Goal: Task Accomplishment & Management: Manage account settings

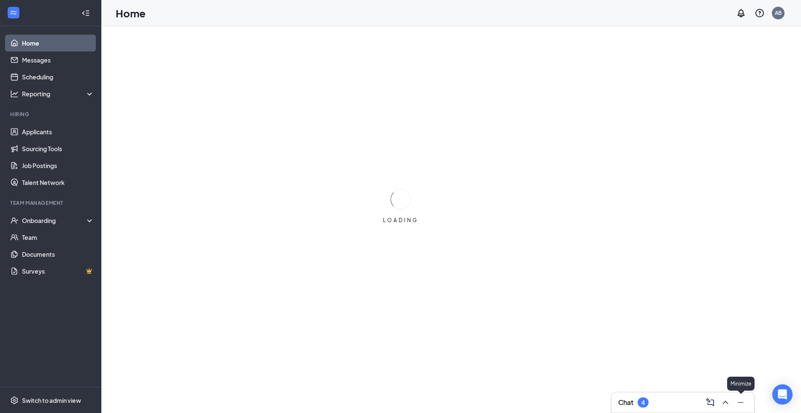
click at [736, 399] on icon "Minimize" at bounding box center [741, 403] width 10 height 10
click at [789, 357] on div "4 LOADING LOADING" at bounding box center [451, 232] width 700 height 413
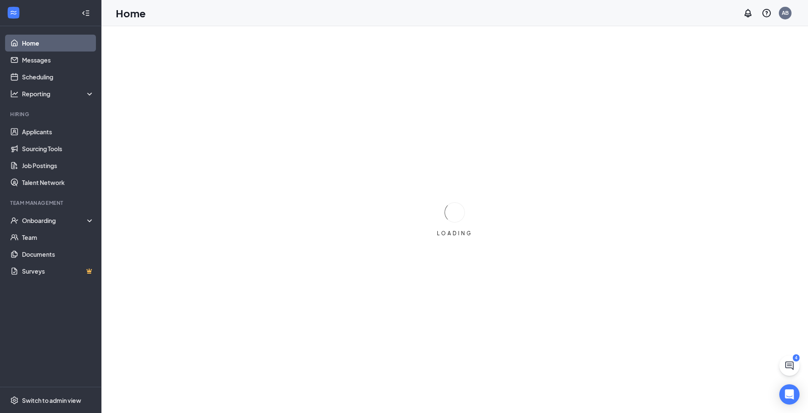
click at [784, 363] on button at bounding box center [789, 366] width 20 height 20
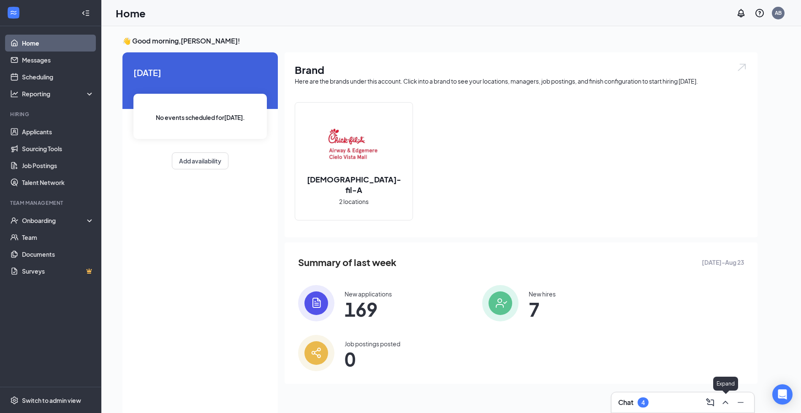
click at [722, 401] on icon "ChevronUp" at bounding box center [726, 403] width 10 height 10
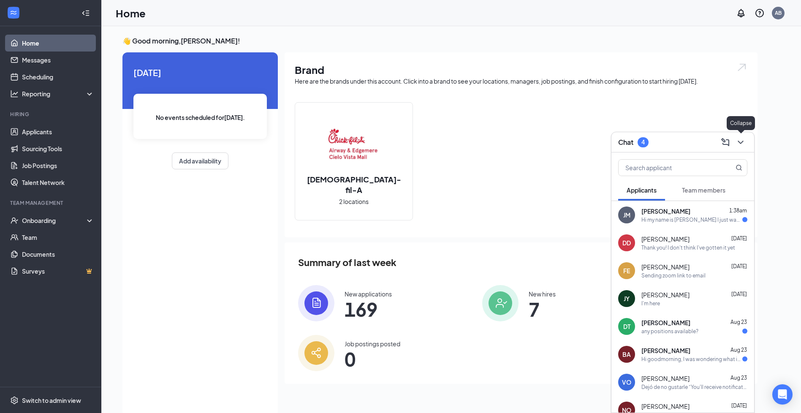
drag, startPoint x: 741, startPoint y: 147, endPoint x: 705, endPoint y: 142, distance: 36.3
click at [741, 147] on icon "ChevronDown" at bounding box center [741, 142] width 10 height 10
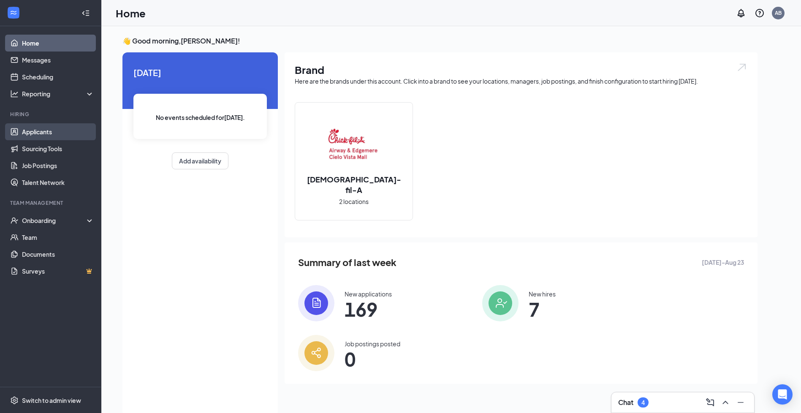
click at [27, 126] on link "Applicants" at bounding box center [58, 131] width 72 height 17
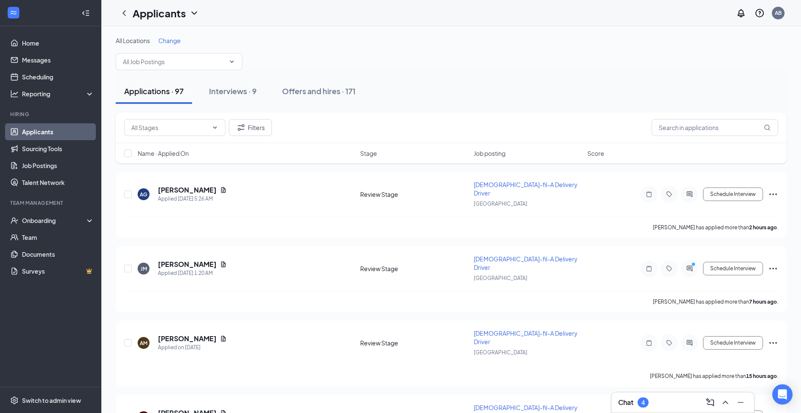
click at [376, 44] on div "All Locations Change" at bounding box center [451, 40] width 671 height 8
click at [242, 95] on div "Interviews · 9" at bounding box center [233, 91] width 48 height 11
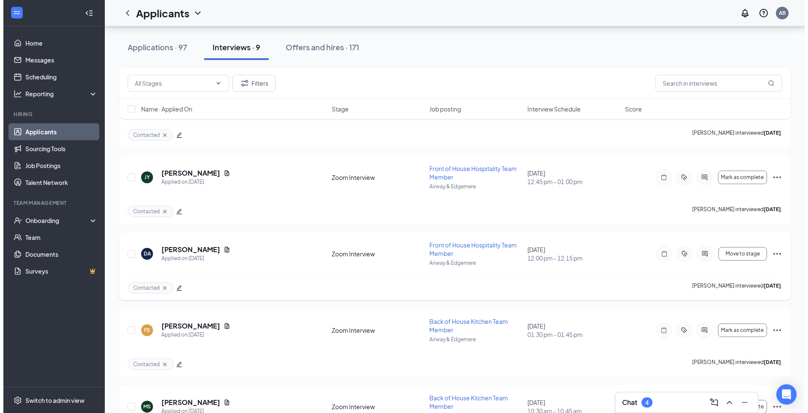
scroll to position [338, 0]
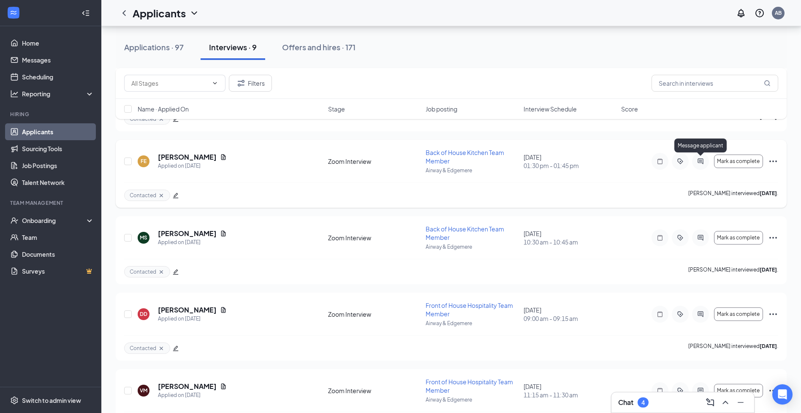
click at [700, 158] on icon "ActiveChat" at bounding box center [700, 160] width 5 height 5
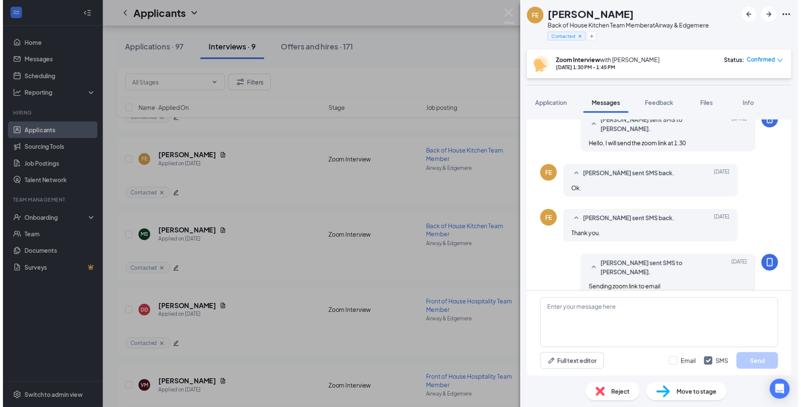
scroll to position [307, 0]
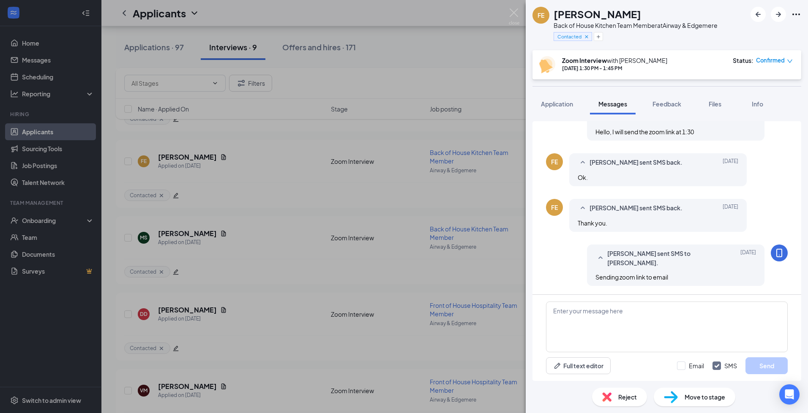
click at [480, 57] on div "FE [PERSON_NAME] Back of House Kitchen Team Member at Airway & Edgemere Contact…" at bounding box center [404, 206] width 808 height 413
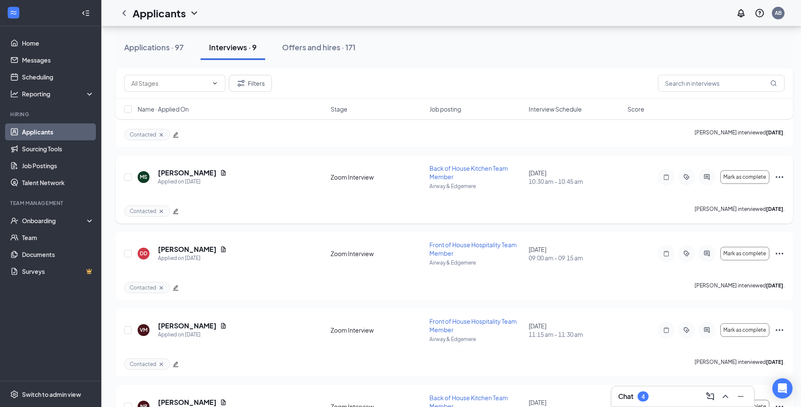
scroll to position [455, 0]
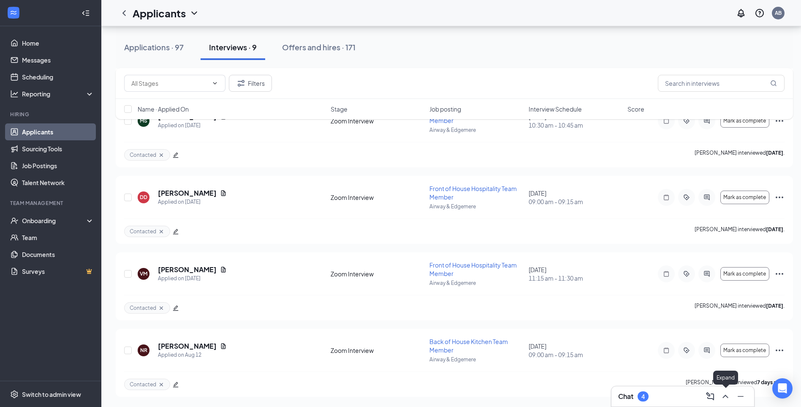
click at [730, 398] on icon "ChevronUp" at bounding box center [726, 396] width 10 height 10
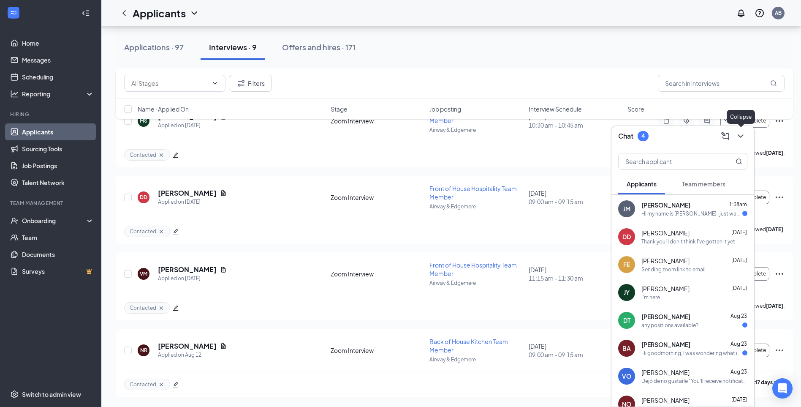
click at [743, 140] on icon "ChevronDown" at bounding box center [741, 136] width 10 height 10
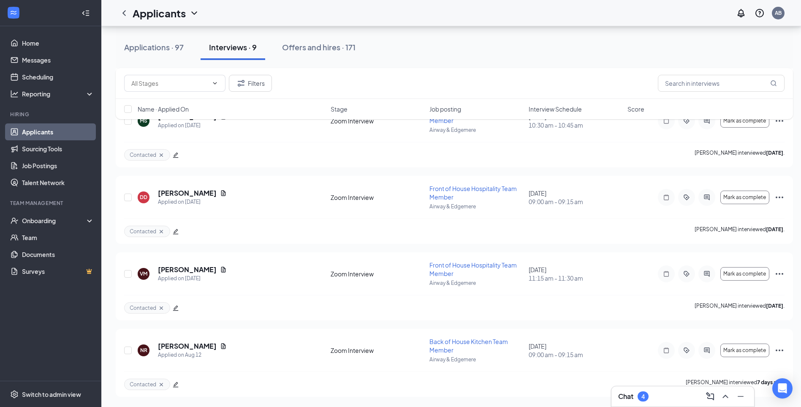
click at [668, 54] on div "Applications · 97 Interviews · 9 Offers and hires · 171" at bounding box center [455, 47] width 678 height 25
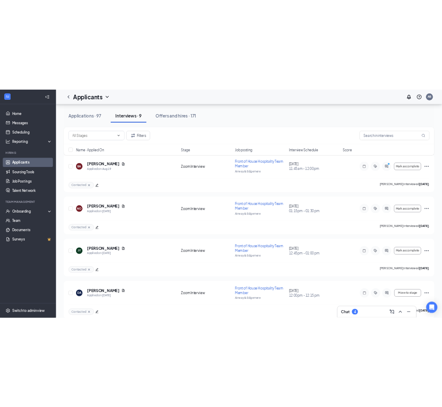
scroll to position [0, 0]
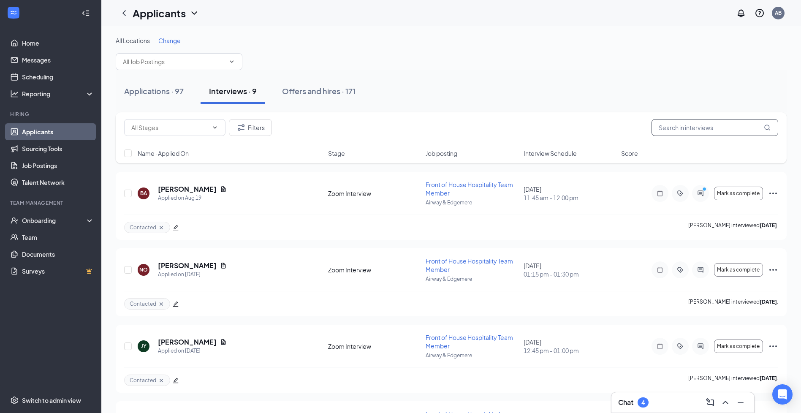
click at [715, 124] on input "text" at bounding box center [715, 127] width 127 height 17
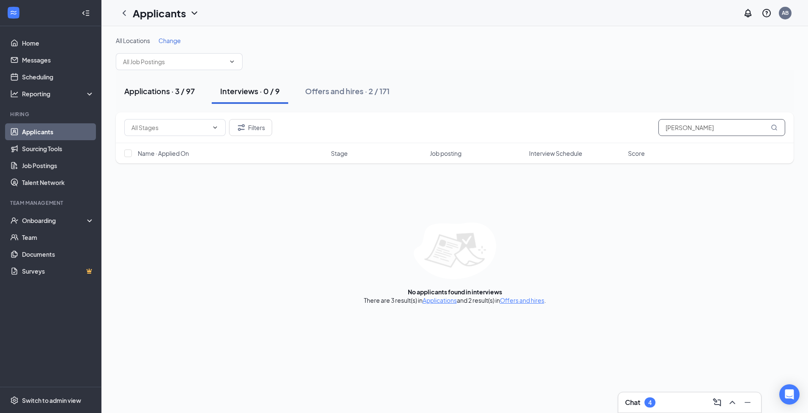
type input "[PERSON_NAME]"
click at [187, 82] on button "Applications · 3 / 97" at bounding box center [159, 91] width 87 height 25
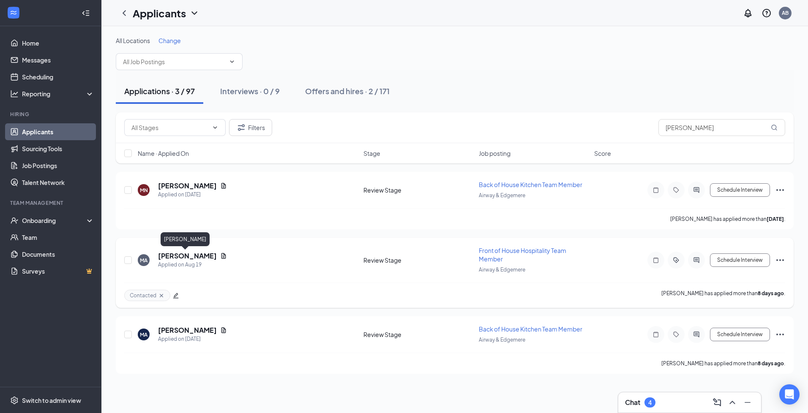
click at [195, 255] on h5 "[PERSON_NAME]" at bounding box center [187, 255] width 59 height 9
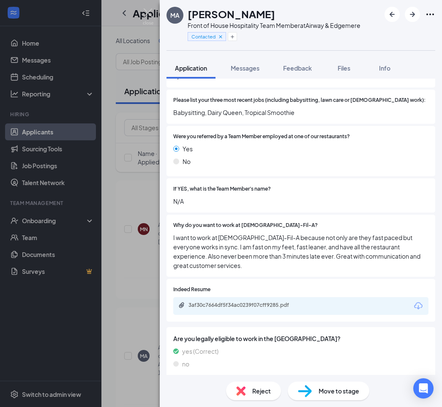
scroll to position [338, 0]
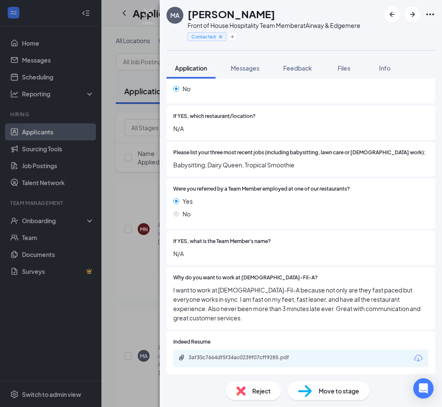
click at [349, 349] on div "3af30c7664df5f34ac0239f07cff9285.pdf" at bounding box center [300, 358] width 255 height 18
click at [277, 356] on div "3af30c7664df5f34ac0239f07cff9285.pdf" at bounding box center [300, 358] width 255 height 18
click at [276, 354] on div "3af30c7664df5f34ac0239f07cff9285.pdf" at bounding box center [247, 357] width 118 height 7
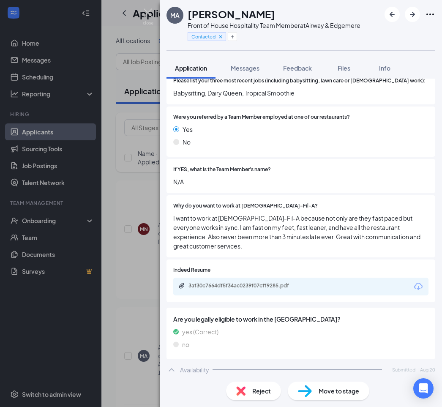
scroll to position [408, 0]
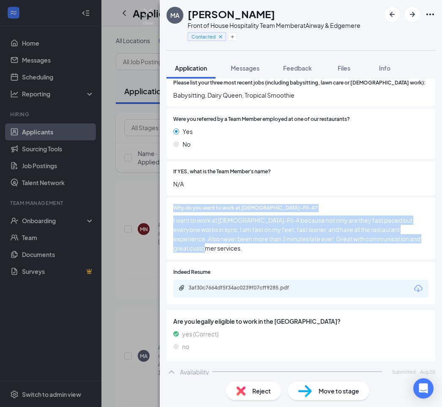
drag, startPoint x: 212, startPoint y: 242, endPoint x: 171, endPoint y: 202, distance: 58.3
click at [171, 202] on div "Why do you want to work at [DEMOGRAPHIC_DATA]-Fil-A? I want to work at [DEMOGRA…" at bounding box center [300, 228] width 269 height 62
drag, startPoint x: 171, startPoint y: 202, endPoint x: 209, endPoint y: 215, distance: 40.4
copy div "Why do you want to work at [DEMOGRAPHIC_DATA]-Fil-A? I want to work at [DEMOGRA…"
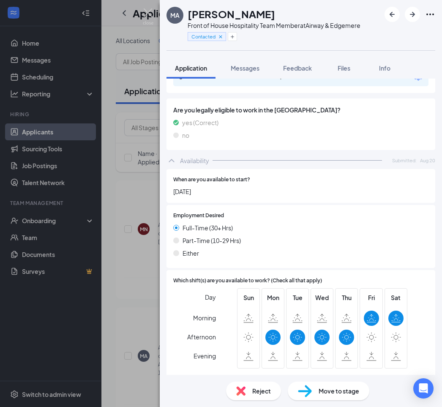
scroll to position [703, 0]
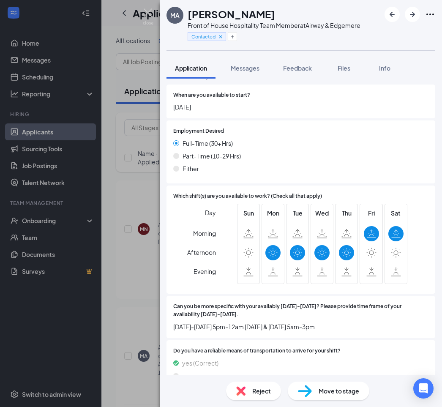
click at [114, 47] on div "MA [PERSON_NAME] Front of House Hospitality Team Member at Airway & Edgemere Co…" at bounding box center [221, 203] width 442 height 407
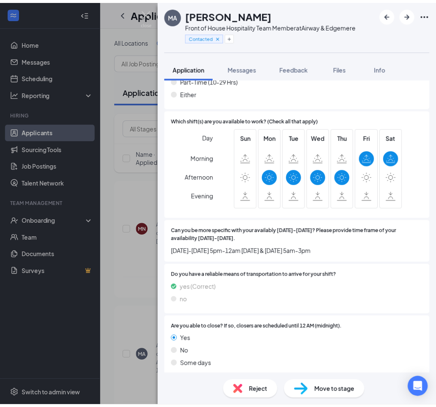
scroll to position [788, 0]
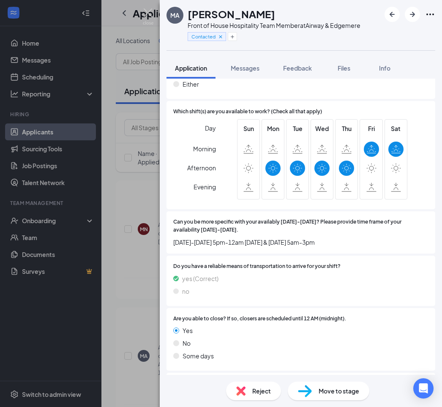
click at [128, 30] on div "MA [PERSON_NAME] Front of House Hospitality Team Member at Airway & Edgemere Co…" at bounding box center [221, 203] width 442 height 407
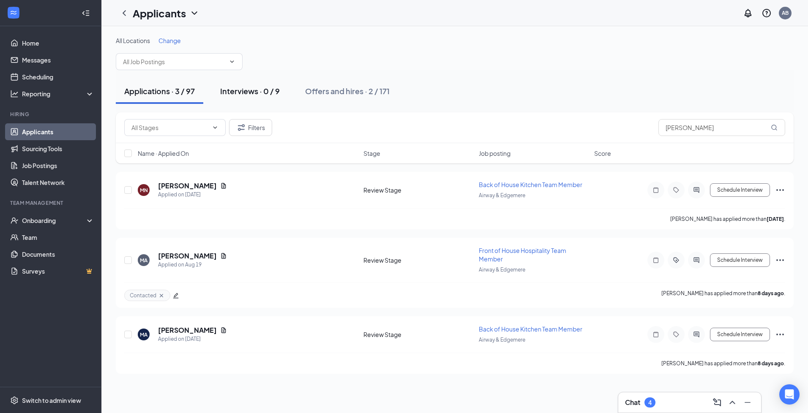
click at [283, 98] on button "Interviews · 0 / 9" at bounding box center [250, 91] width 76 height 25
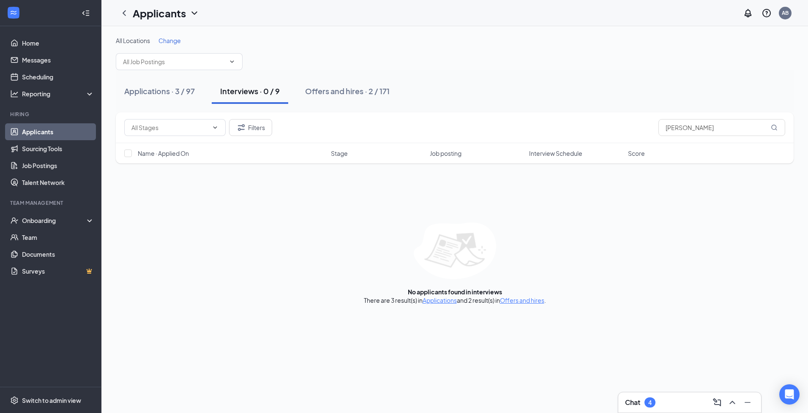
drag, startPoint x: 667, startPoint y: 134, endPoint x: 640, endPoint y: 131, distance: 27.7
click at [640, 131] on div "Filters [PERSON_NAME]" at bounding box center [455, 127] width 678 height 31
click at [694, 129] on input "[PERSON_NAME]" at bounding box center [721, 127] width 127 height 17
drag, startPoint x: 694, startPoint y: 129, endPoint x: 616, endPoint y: 127, distance: 78.6
click at [616, 128] on div "Filters [PERSON_NAME]" at bounding box center [454, 127] width 661 height 17
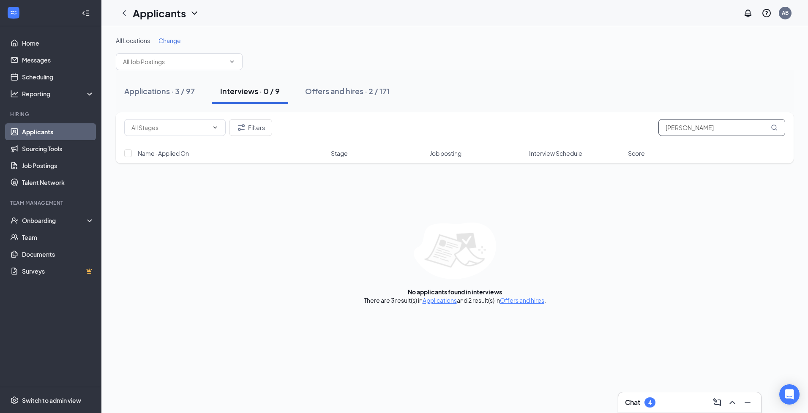
drag, startPoint x: 697, startPoint y: 127, endPoint x: 684, endPoint y: 126, distance: 12.7
click at [696, 126] on input "[PERSON_NAME]" at bounding box center [721, 127] width 127 height 17
drag, startPoint x: 684, startPoint y: 126, endPoint x: 617, endPoint y: 122, distance: 66.9
click at [617, 123] on div "Filters [PERSON_NAME]" at bounding box center [454, 127] width 661 height 17
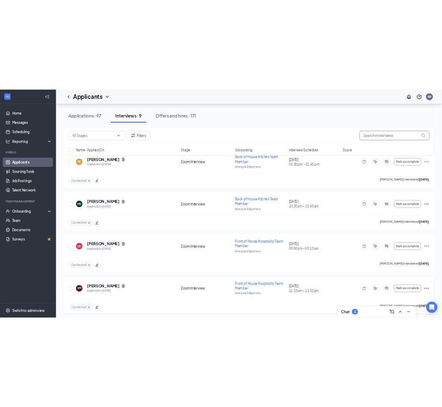
scroll to position [449, 0]
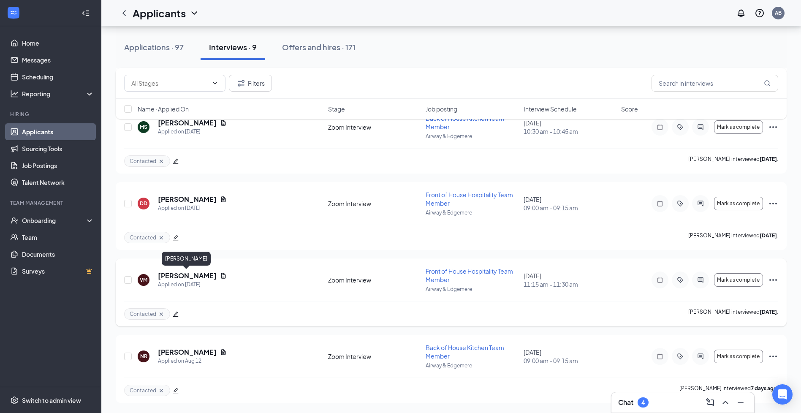
click at [174, 278] on h5 "[PERSON_NAME]" at bounding box center [187, 275] width 59 height 9
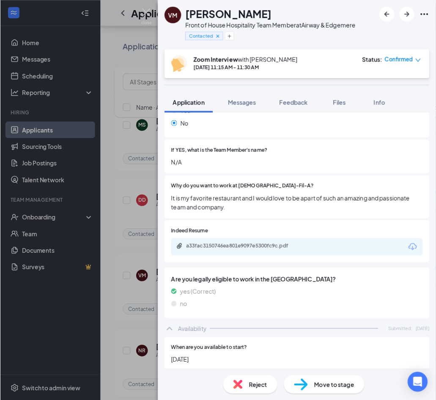
scroll to position [465, 0]
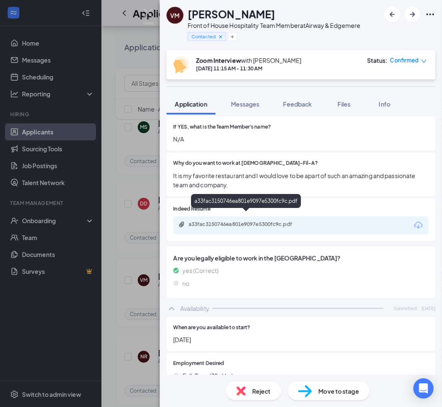
click at [279, 198] on div "Indeed Resume a33fac3150746ea801e9097e5300fc9c.pdf" at bounding box center [300, 219] width 269 height 43
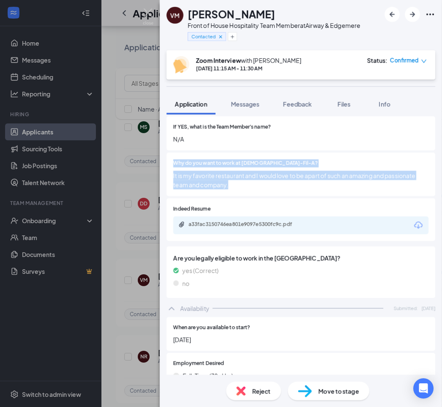
drag, startPoint x: 237, startPoint y: 179, endPoint x: 173, endPoint y: 154, distance: 68.9
click at [173, 154] on div "Why do you want to work at [DEMOGRAPHIC_DATA]-Fil-A? It is my favorite restaura…" at bounding box center [300, 175] width 269 height 44
drag, startPoint x: 173, startPoint y: 154, endPoint x: 209, endPoint y: 166, distance: 38.2
copy div "Why do you want to work at [DEMOGRAPHIC_DATA]-Fil-A? It is my favorite restaura…"
click at [276, 221] on div "a33fac3150746ea801e9097e5300fc9c.pdf" at bounding box center [246, 225] width 137 height 8
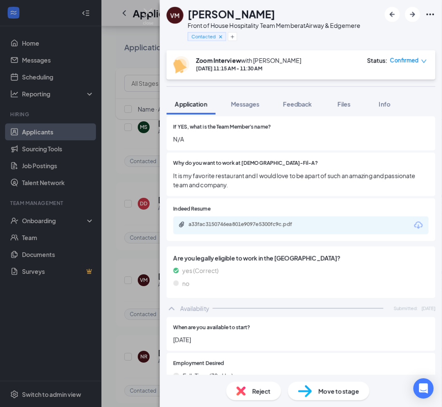
click at [120, 27] on div "VM [PERSON_NAME] Front of House Hospitality Team Member at Airway & Edgemere Co…" at bounding box center [221, 203] width 442 height 407
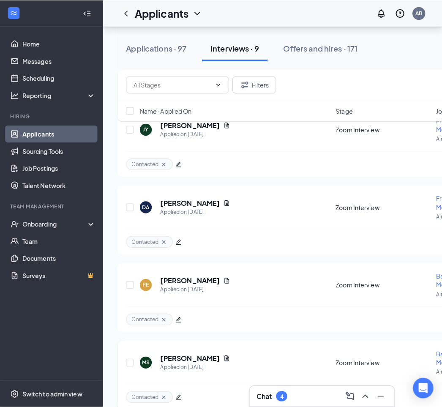
scroll to position [130, 0]
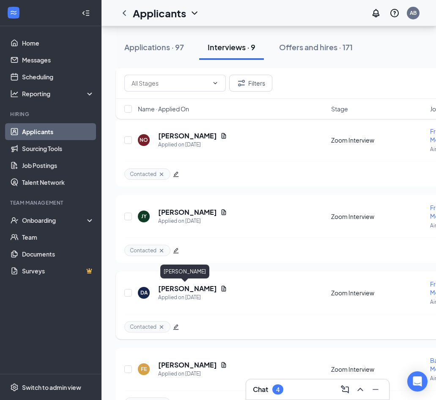
click at [195, 291] on h5 "[PERSON_NAME]" at bounding box center [187, 288] width 59 height 9
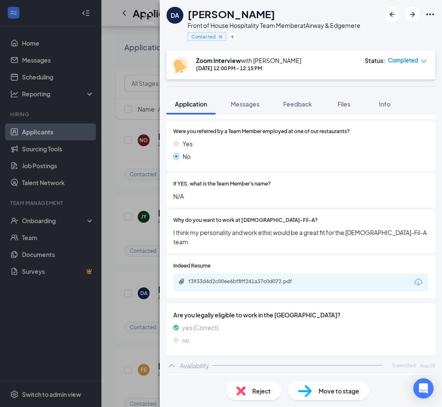
scroll to position [422, 0]
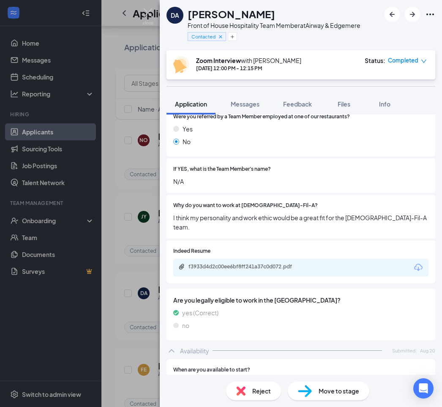
click at [278, 259] on div "f3933d4d2c00ee6bf8ff241a37c0d072.pdf" at bounding box center [300, 268] width 255 height 18
click at [242, 259] on div "f3933d4d2c00ee6bf8ff241a37c0d072.pdf" at bounding box center [300, 268] width 255 height 18
click at [240, 263] on div "f3933d4d2c00ee6bf8ff241a37c0d072.pdf" at bounding box center [247, 266] width 118 height 7
click at [386, 217] on div "Why do you want to work at [DEMOGRAPHIC_DATA]-Fil-A? I think my personality and…" at bounding box center [300, 217] width 269 height 44
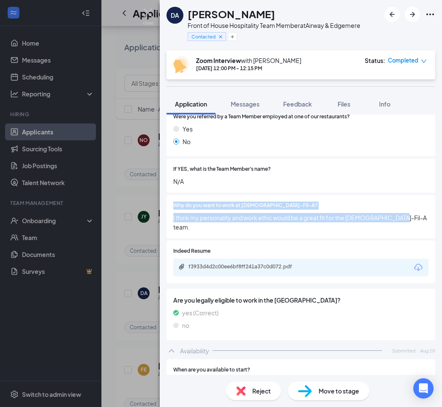
drag, startPoint x: 400, startPoint y: 212, endPoint x: 172, endPoint y: 201, distance: 228.8
click at [172, 201] on div "Why do you want to work at [DEMOGRAPHIC_DATA]-Fil-A? I think my personality and…" at bounding box center [300, 217] width 269 height 44
drag, startPoint x: 172, startPoint y: 201, endPoint x: 198, endPoint y: 207, distance: 26.8
copy div "Why do you want to work at [DEMOGRAPHIC_DATA]-Fil-A? I think my personality and…"
click at [279, 263] on div "f3933d4d2c00ee6bf8ff241a37c0d072.pdf" at bounding box center [247, 266] width 118 height 7
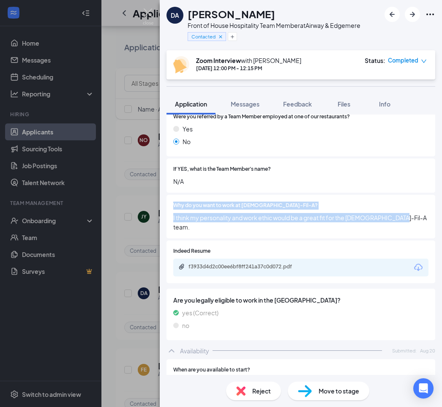
click at [122, 41] on div "DA [PERSON_NAME] Front of House Hospitality Team Member at Airway & Edgemere Co…" at bounding box center [221, 203] width 442 height 407
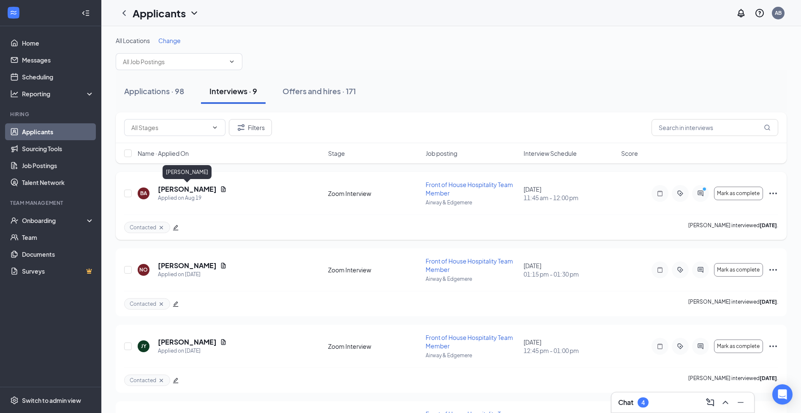
click at [193, 190] on h5 "[PERSON_NAME]" at bounding box center [187, 189] width 59 height 9
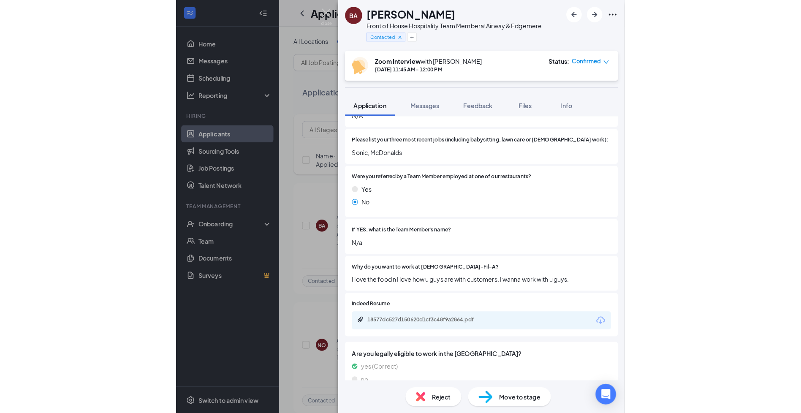
scroll to position [380, 0]
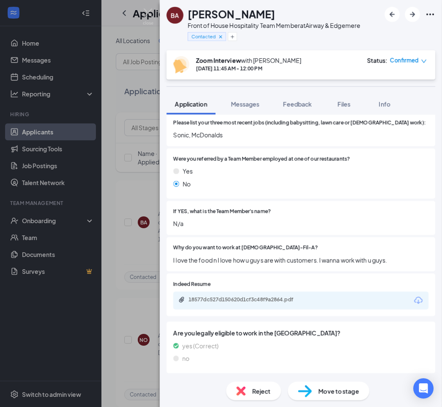
drag, startPoint x: 387, startPoint y: 256, endPoint x: 391, endPoint y: 256, distance: 4.6
click at [387, 256] on div "Why do you want to work at [DEMOGRAPHIC_DATA]-Fil-A? I love the food n I love h…" at bounding box center [300, 254] width 269 height 34
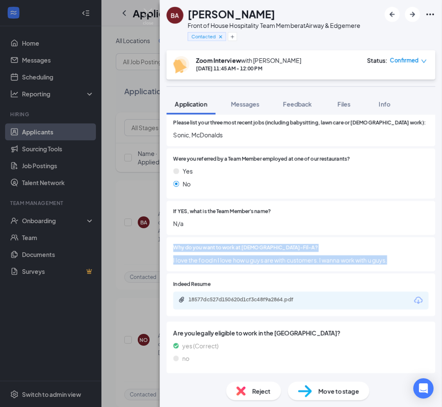
drag, startPoint x: 395, startPoint y: 256, endPoint x: 171, endPoint y: 241, distance: 224.8
click at [171, 241] on div "Why do you want to work at [DEMOGRAPHIC_DATA]-Fil-A? I love the food n I love h…" at bounding box center [300, 254] width 269 height 34
drag, startPoint x: 171, startPoint y: 241, endPoint x: 189, endPoint y: 250, distance: 20.4
copy div "Why do you want to work at [DEMOGRAPHIC_DATA]-Fil-A? I love the food n I love h…"
click at [215, 296] on div "18577dc527d150620d1cf3c48f9a2864.pdf" at bounding box center [247, 299] width 118 height 7
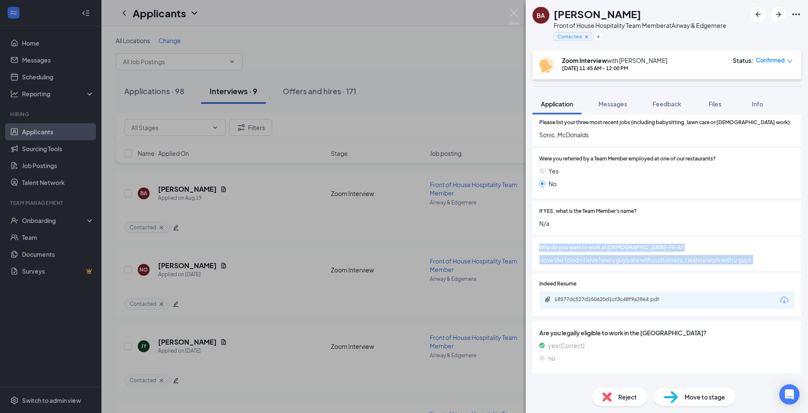
click at [254, 246] on div "BA [PERSON_NAME] Front of House Hospitality Team Member at Airway & Edgemere Co…" at bounding box center [404, 206] width 808 height 413
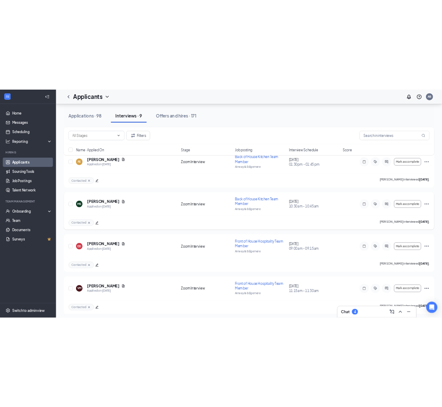
scroll to position [380, 0]
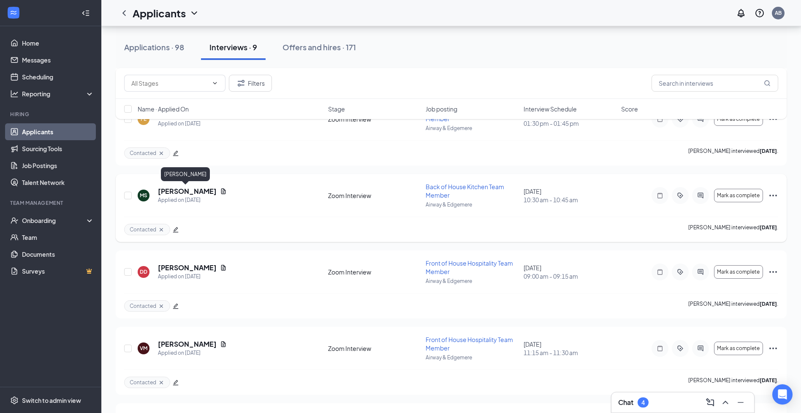
click at [187, 190] on h5 "[PERSON_NAME]" at bounding box center [187, 191] width 59 height 9
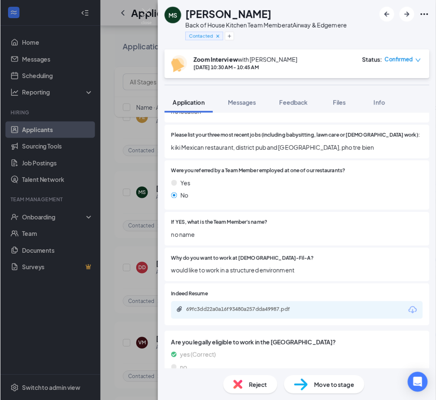
scroll to position [422, 0]
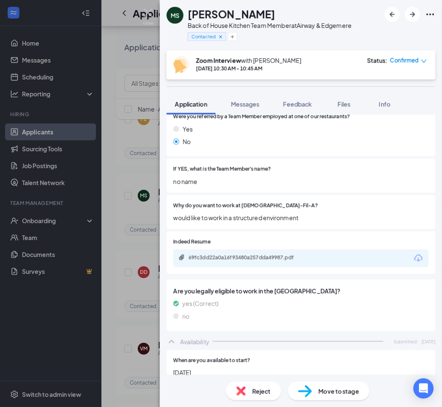
click at [259, 254] on div "69fc3dd22a0a16f93480a257dda49987.pdf" at bounding box center [247, 257] width 118 height 7
click at [141, 38] on div "[PERSON_NAME] Back of House Kitchen Team Member at Airway & Edgemere Contacted …" at bounding box center [221, 203] width 442 height 407
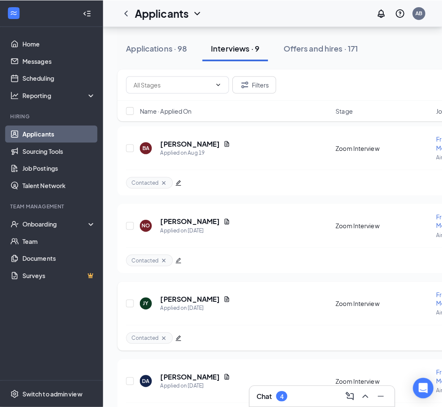
scroll to position [45, 0]
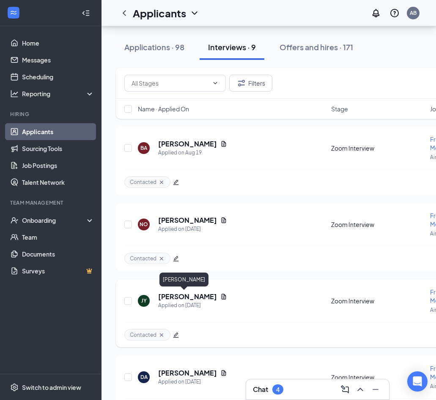
click at [188, 297] on h5 "[PERSON_NAME]" at bounding box center [187, 296] width 59 height 9
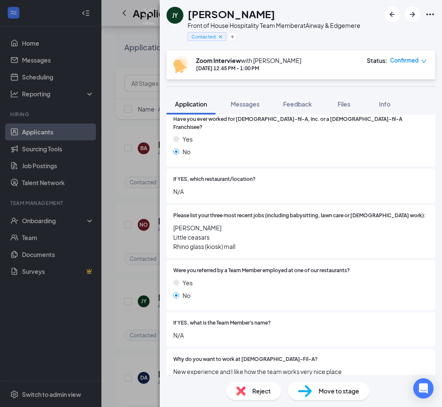
scroll to position [422, 0]
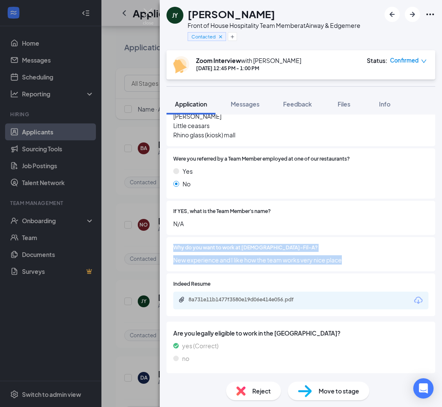
drag, startPoint x: 260, startPoint y: 251, endPoint x: 171, endPoint y: 240, distance: 89.7
click at [171, 240] on div "Why do you want to work at [DEMOGRAPHIC_DATA]-Fil-A? New experience and I like …" at bounding box center [300, 254] width 269 height 34
drag, startPoint x: 171, startPoint y: 240, endPoint x: 197, endPoint y: 248, distance: 27.2
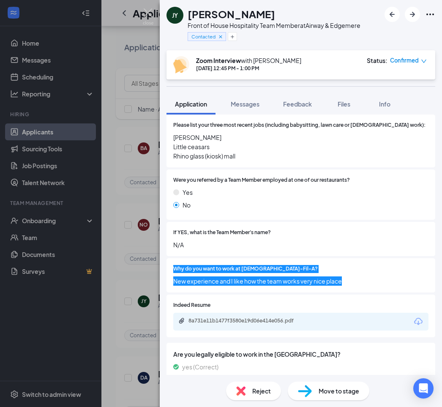
scroll to position [465, 0]
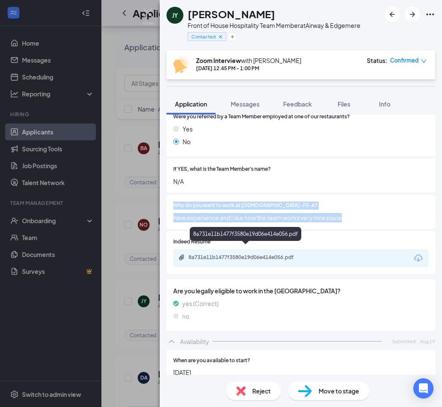
click at [255, 254] on div "8a731e11b1477f3580e19d06e414e056.pdf" at bounding box center [247, 257] width 118 height 7
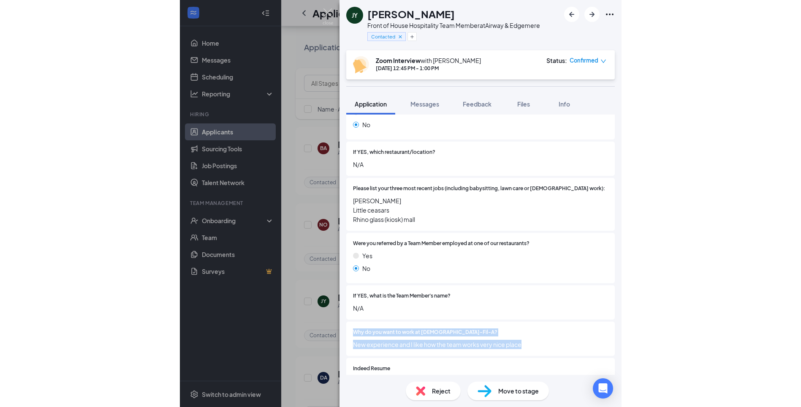
scroll to position [296, 0]
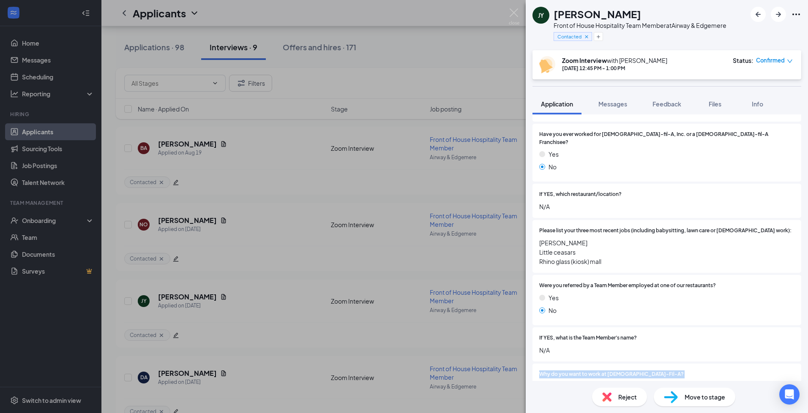
click at [47, 222] on div "[PERSON_NAME] Front of House Hospitality Team Member at Airway & Edgemere Conta…" at bounding box center [404, 206] width 808 height 413
click at [53, 223] on div "Onboarding" at bounding box center [54, 220] width 65 height 8
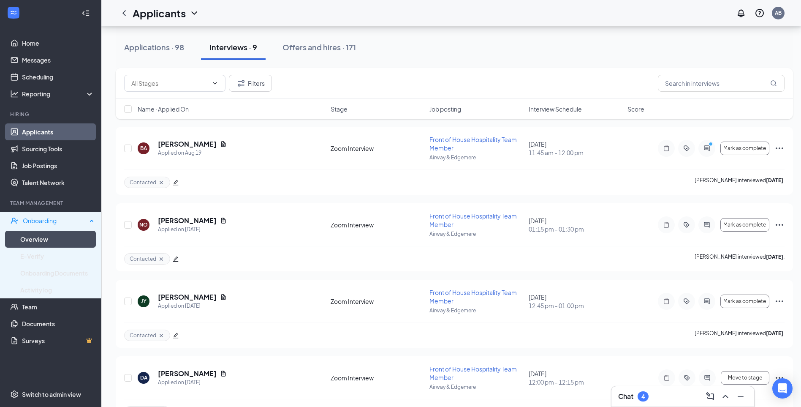
drag, startPoint x: 54, startPoint y: 221, endPoint x: 58, endPoint y: 235, distance: 14.4
click at [54, 221] on div "Onboarding" at bounding box center [55, 220] width 64 height 8
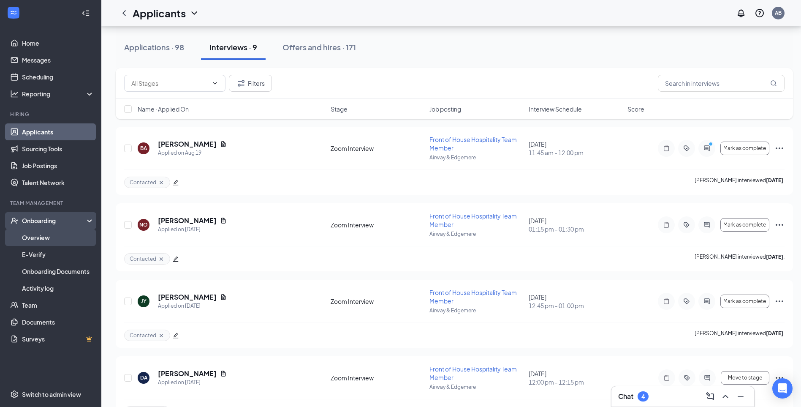
click at [58, 235] on link "Overview" at bounding box center [58, 237] width 72 height 17
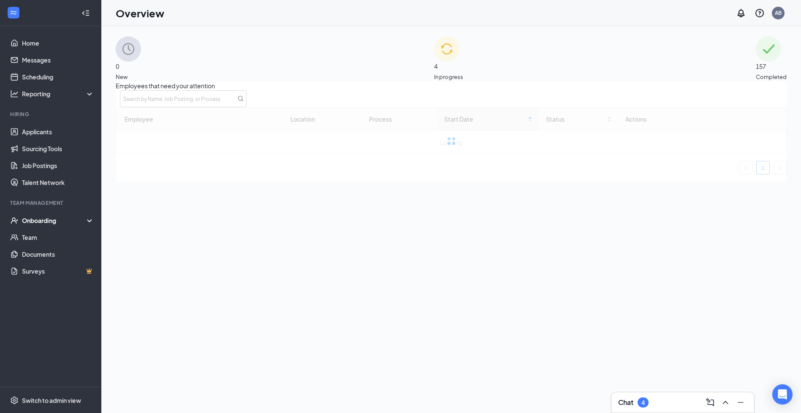
click at [437, 62] on img at bounding box center [446, 48] width 25 height 25
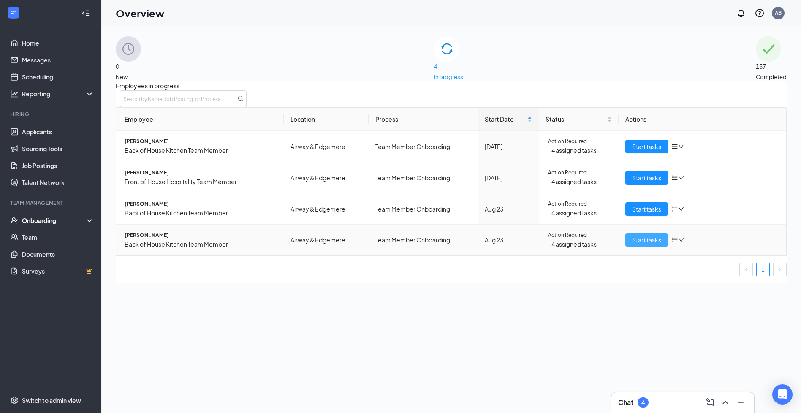
click at [652, 245] on span "Start tasks" at bounding box center [646, 239] width 29 height 9
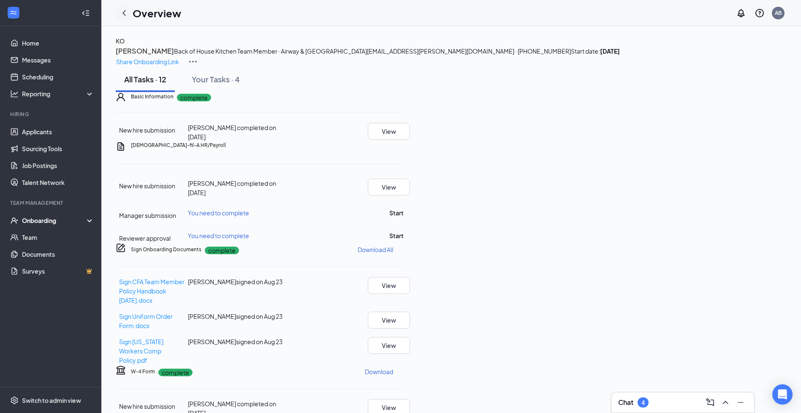
click at [128, 14] on icon "ChevronLeft" at bounding box center [124, 13] width 10 height 10
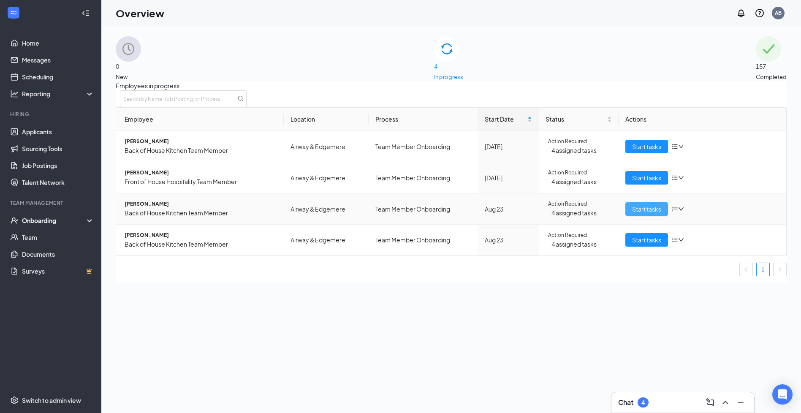
click at [637, 214] on span "Start tasks" at bounding box center [646, 208] width 29 height 9
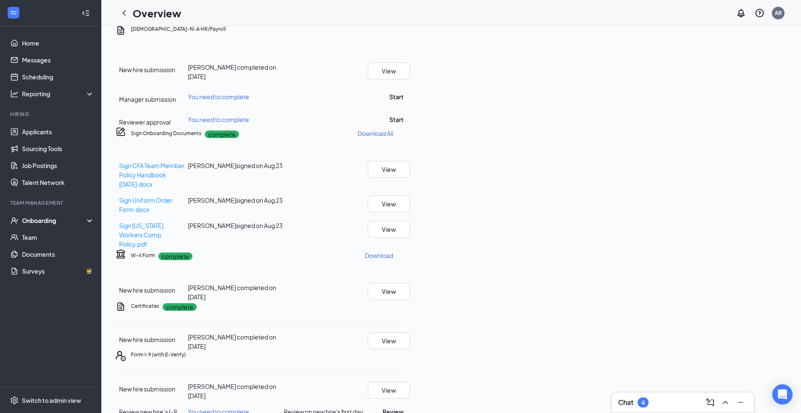
scroll to position [289, 0]
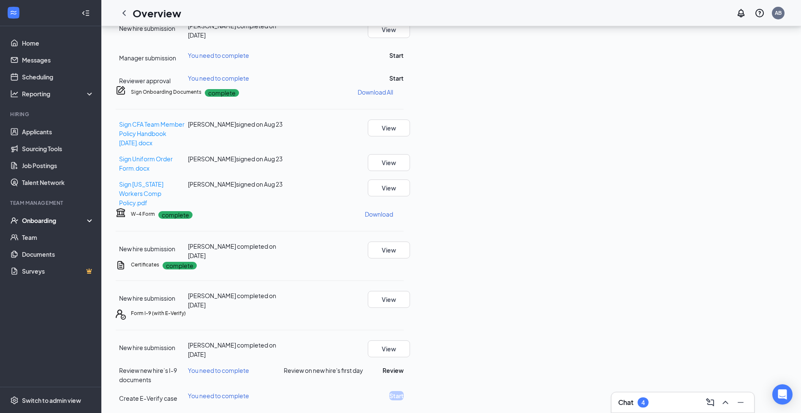
click at [404, 169] on div "Basic Information complete New hire submission [PERSON_NAME] completed on [DATE…" at bounding box center [260, 169] width 288 height 468
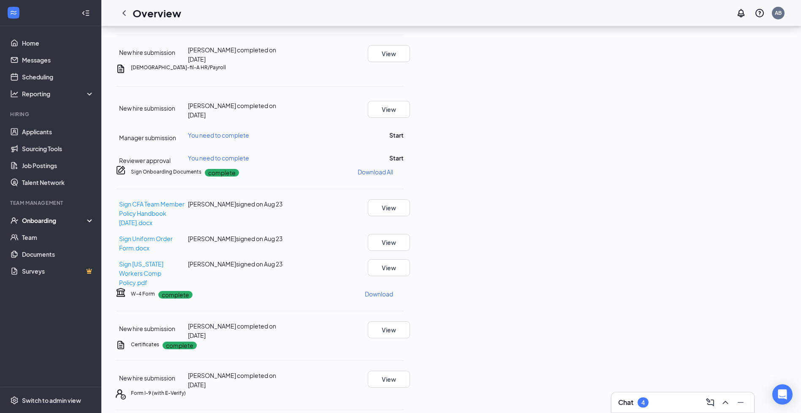
scroll to position [0, 0]
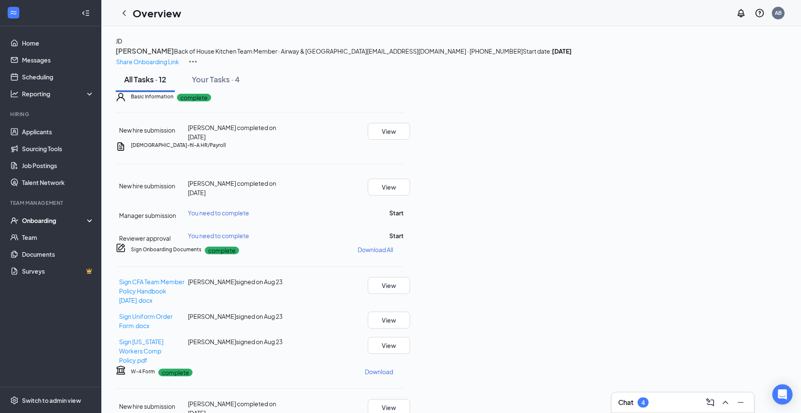
click at [52, 216] on div "Onboarding" at bounding box center [54, 220] width 65 height 8
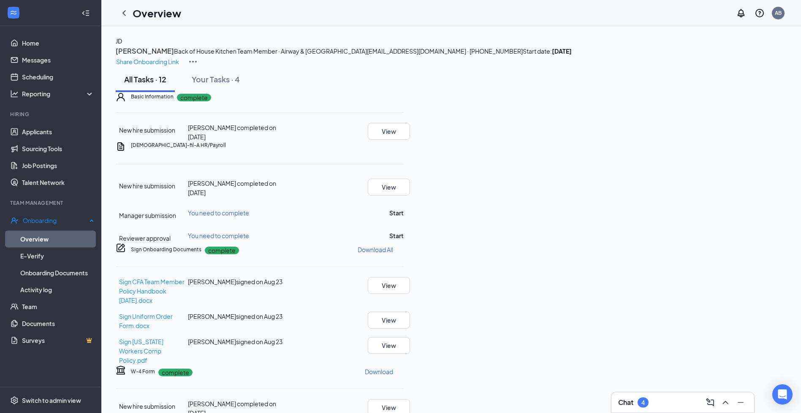
click at [50, 237] on link "Overview" at bounding box center [57, 239] width 74 height 17
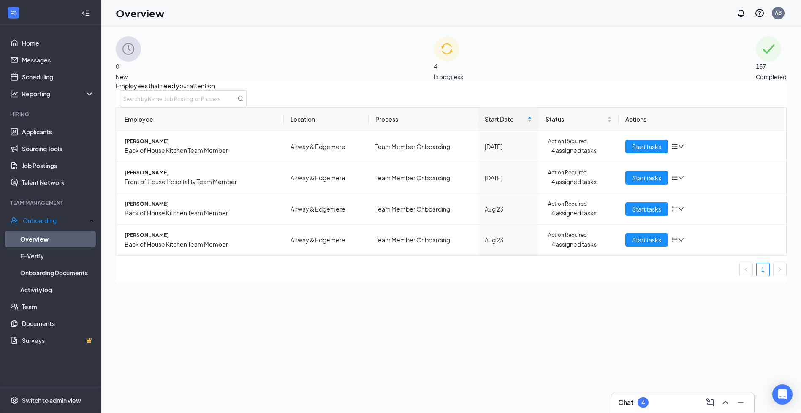
click at [651, 283] on div "Employees that need your attention Employee Location Process Start Date Status …" at bounding box center [451, 182] width 671 height 202
click at [737, 283] on div "Employees that need your attention Employee Location Process Start Date Status …" at bounding box center [451, 182] width 671 height 202
click at [392, 283] on div "Employees that need your attention Employee Location Process Start Date Status …" at bounding box center [451, 182] width 671 height 202
click at [756, 71] on span "157" at bounding box center [771, 66] width 31 height 9
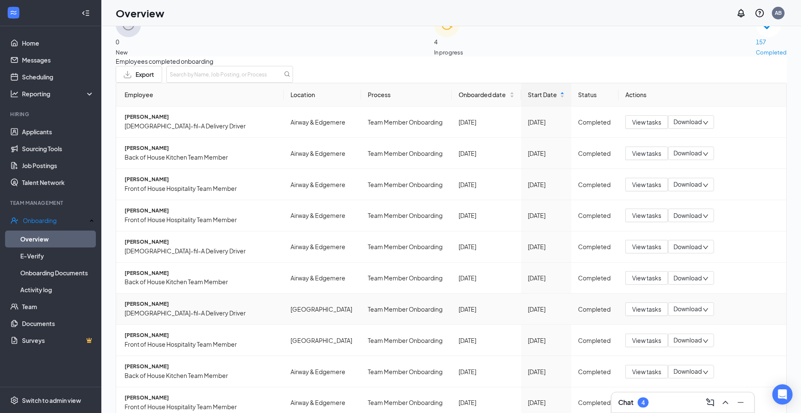
scroll to position [38, 0]
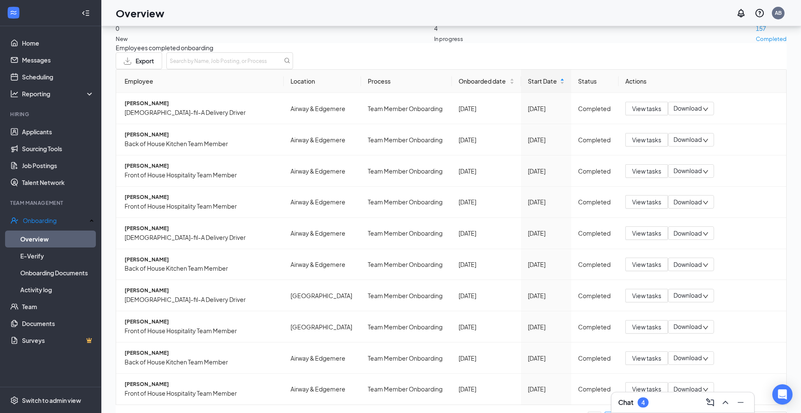
click at [707, 401] on link "16" at bounding box center [713, 418] width 13 height 13
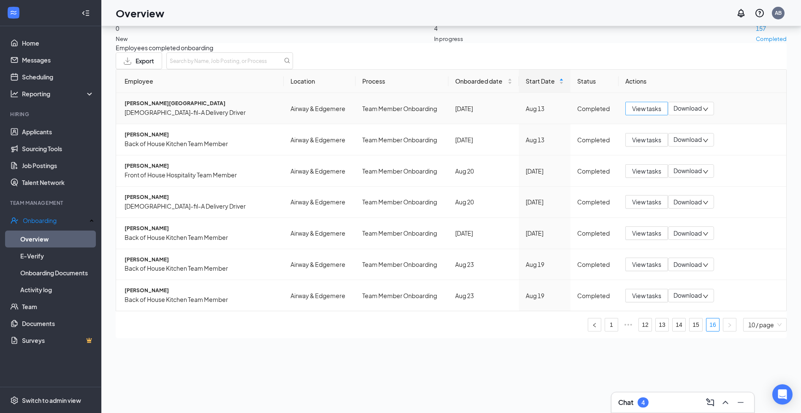
drag, startPoint x: 646, startPoint y: 120, endPoint x: 692, endPoint y: 5, distance: 123.4
click at [646, 113] on span "View tasks" at bounding box center [646, 108] width 29 height 9
